Goal: Task Accomplishment & Management: Manage account settings

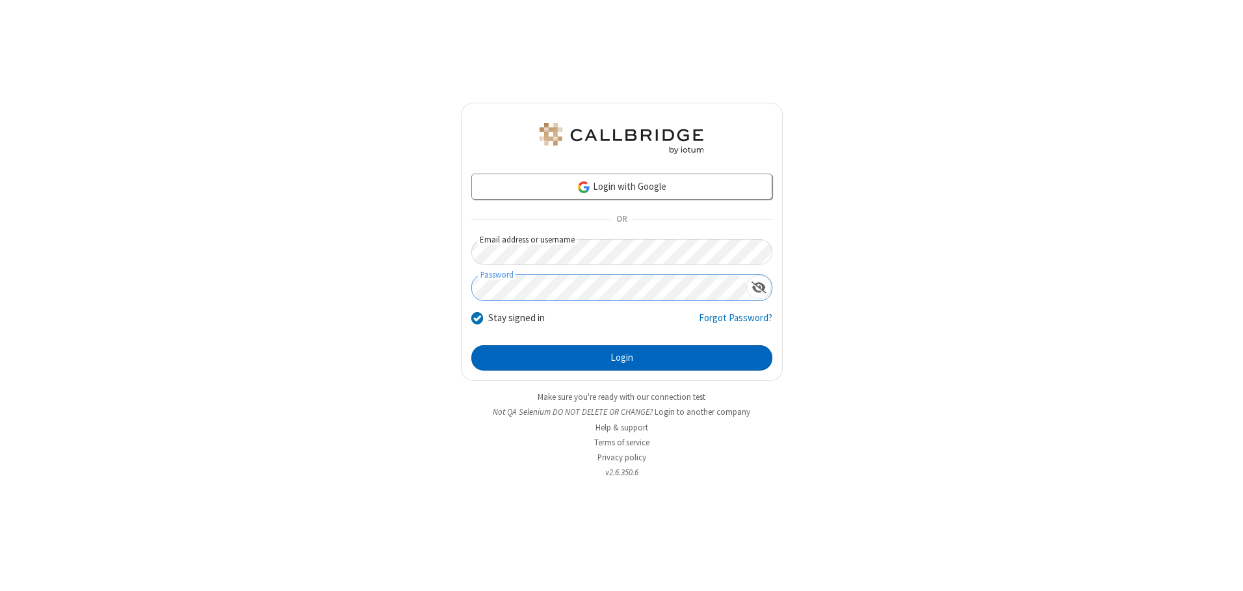
click at [621, 357] on button "Login" at bounding box center [621, 358] width 301 height 26
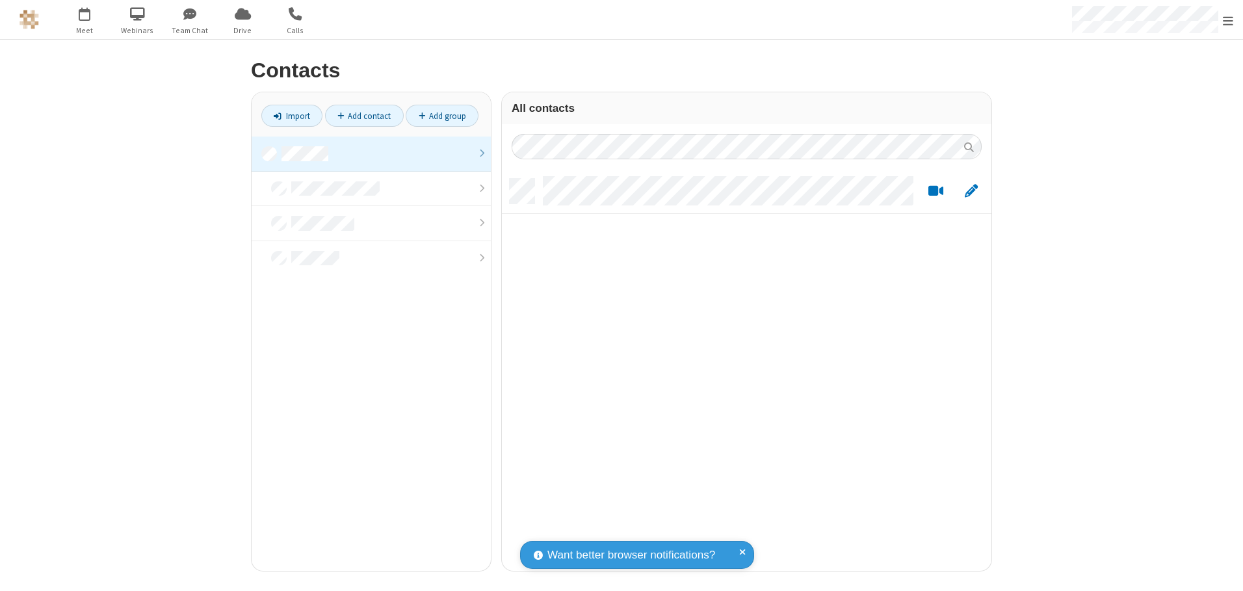
scroll to position [392, 480]
click at [371, 153] on link at bounding box center [371, 153] width 239 height 35
click at [364, 116] on link "Add contact" at bounding box center [364, 116] width 79 height 22
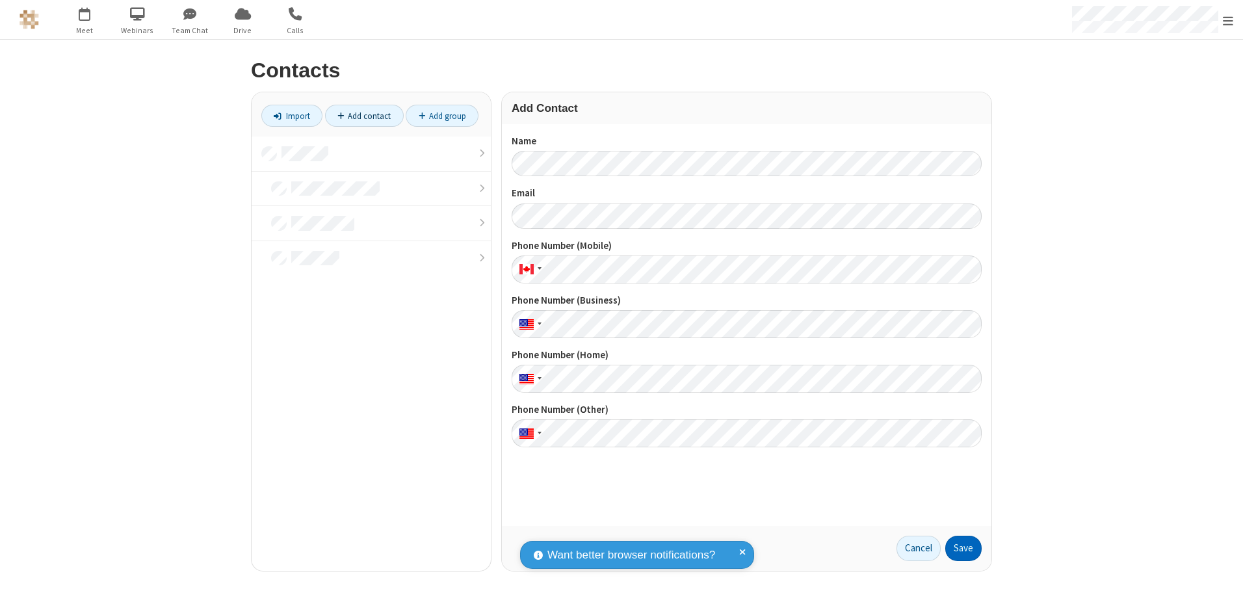
click at [963, 548] on button "Save" at bounding box center [963, 549] width 36 height 26
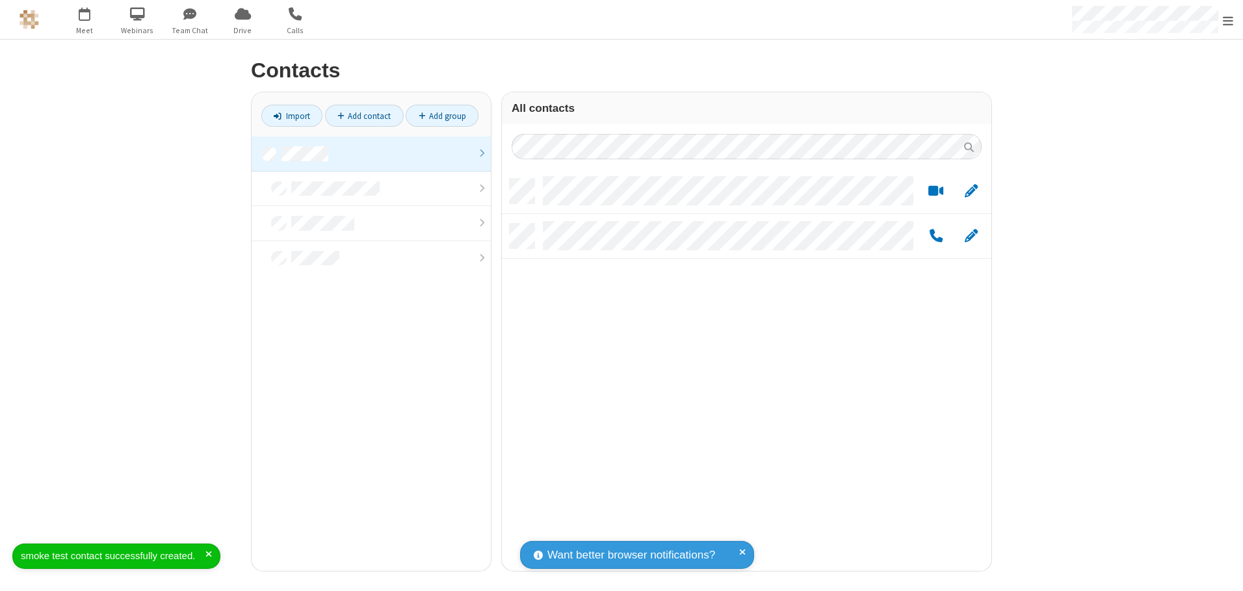
scroll to position [392, 480]
